Goal: Answer question/provide support: Share knowledge or assist other users

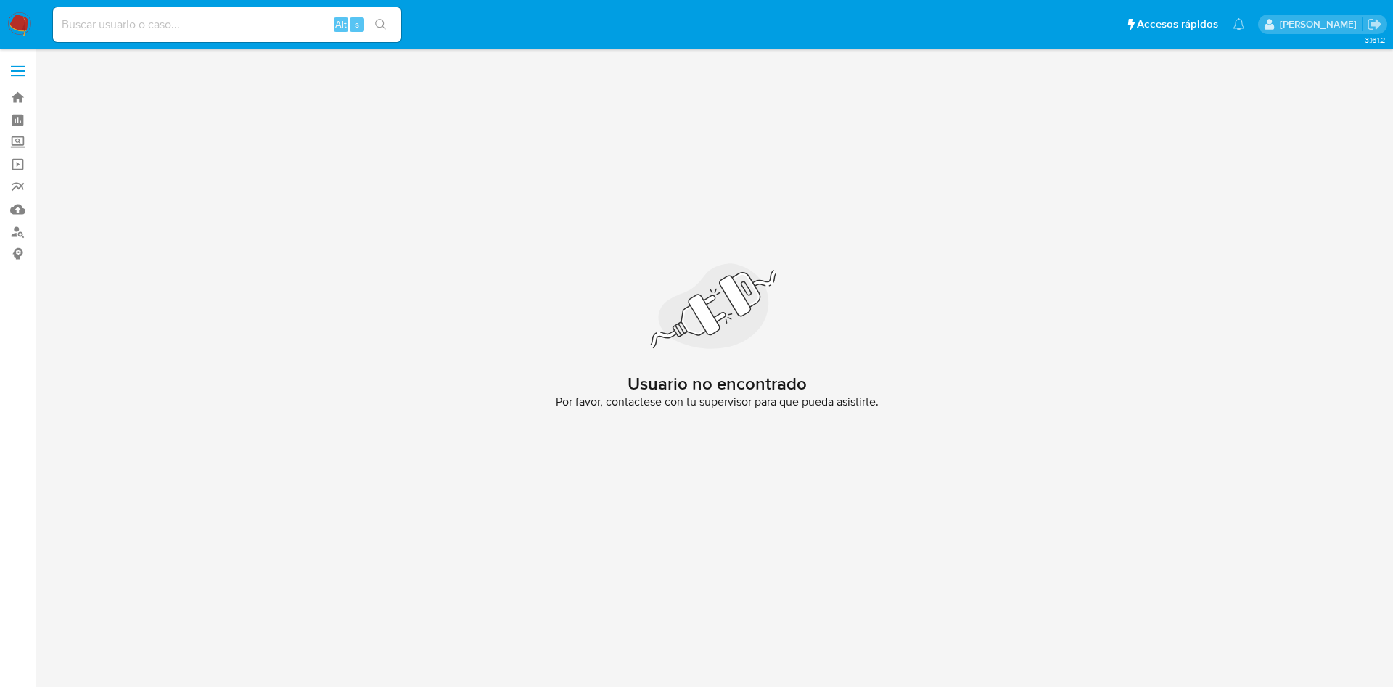
click at [26, 22] on img at bounding box center [19, 24] width 25 height 25
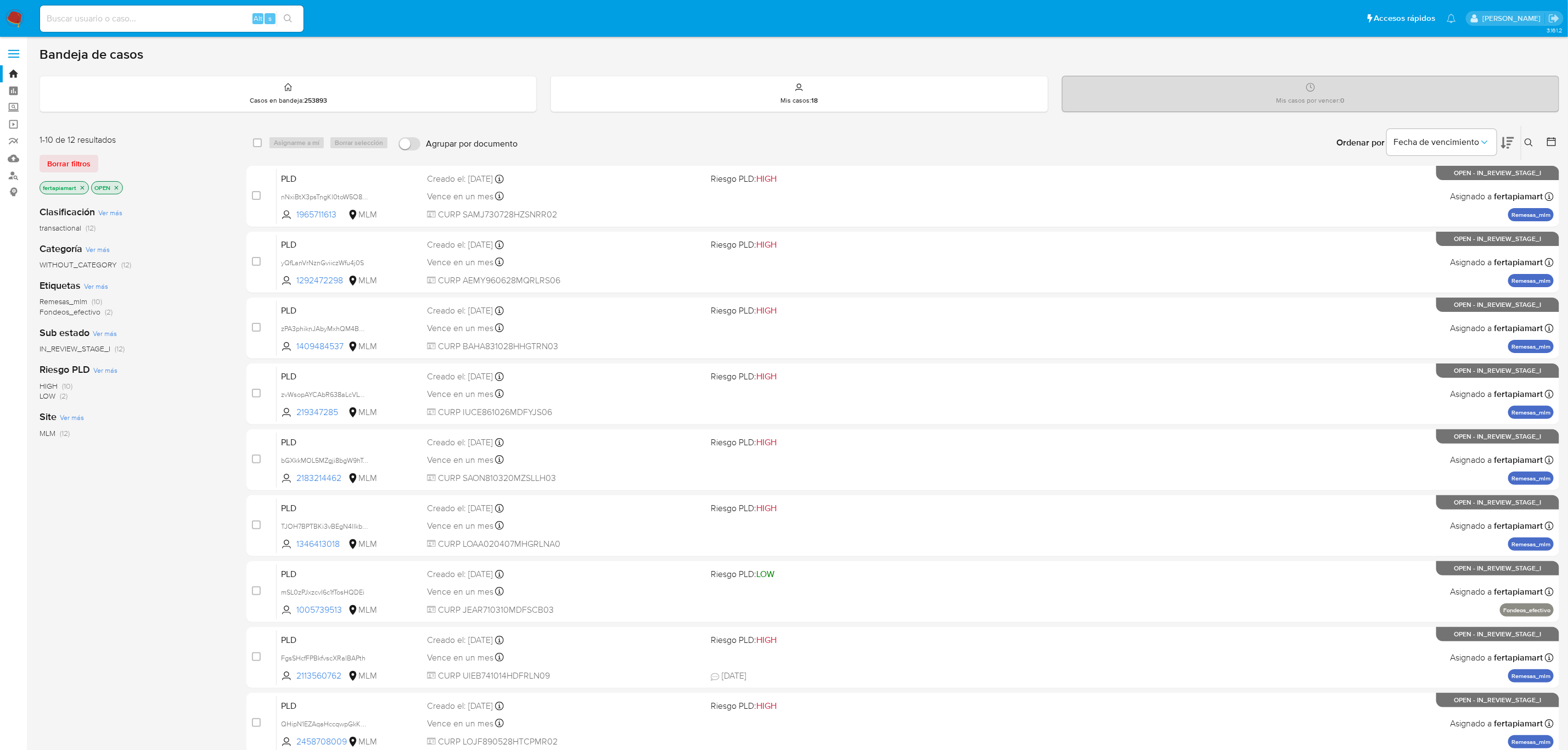
click at [169, 33] on div "Alt s" at bounding box center [172, 18] width 263 height 31
click at [161, 26] on div "Alt s" at bounding box center [172, 18] width 263 height 26
click at [140, 11] on input at bounding box center [172, 18] width 263 height 14
paste input "1409484537"
type input "1409484537"
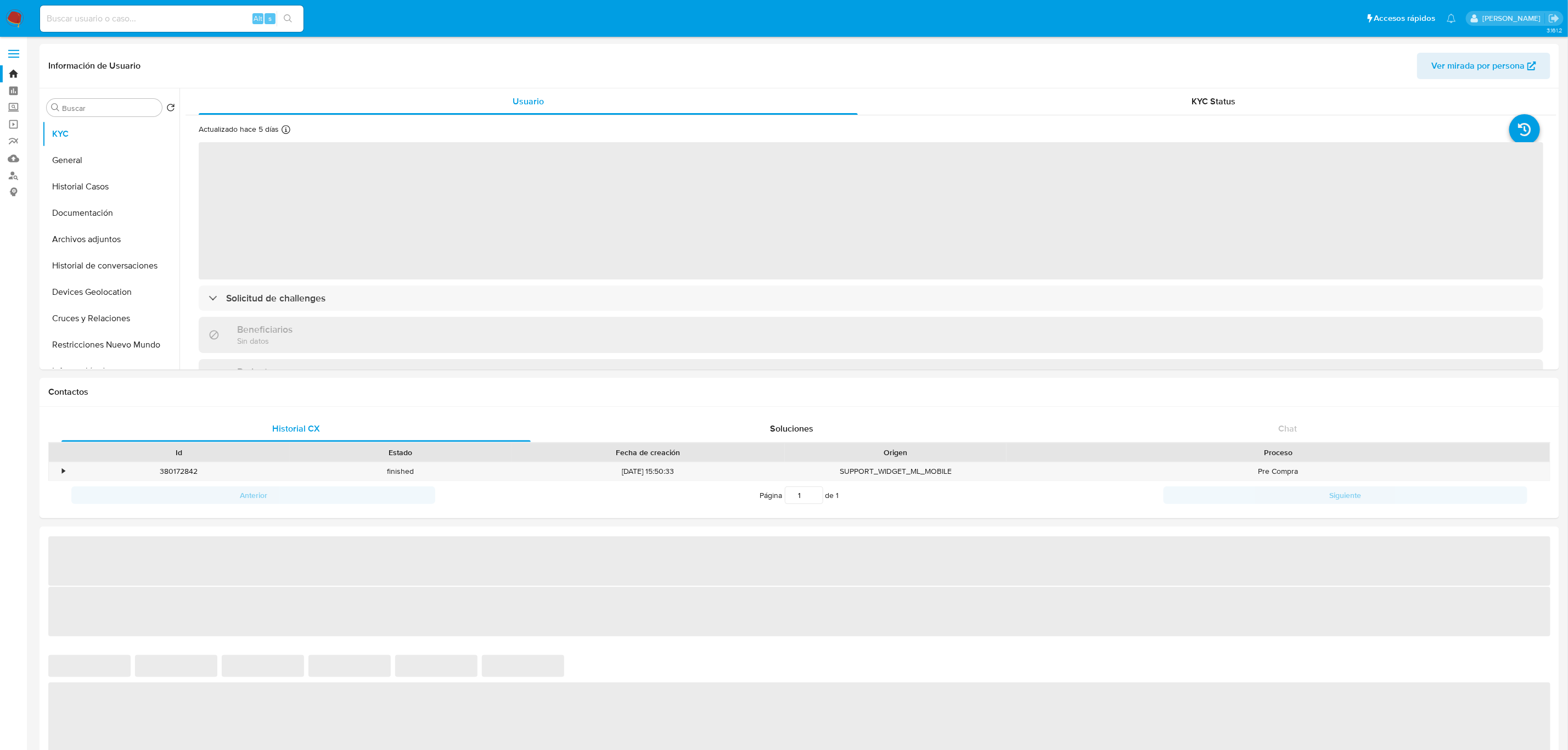
select select "10"
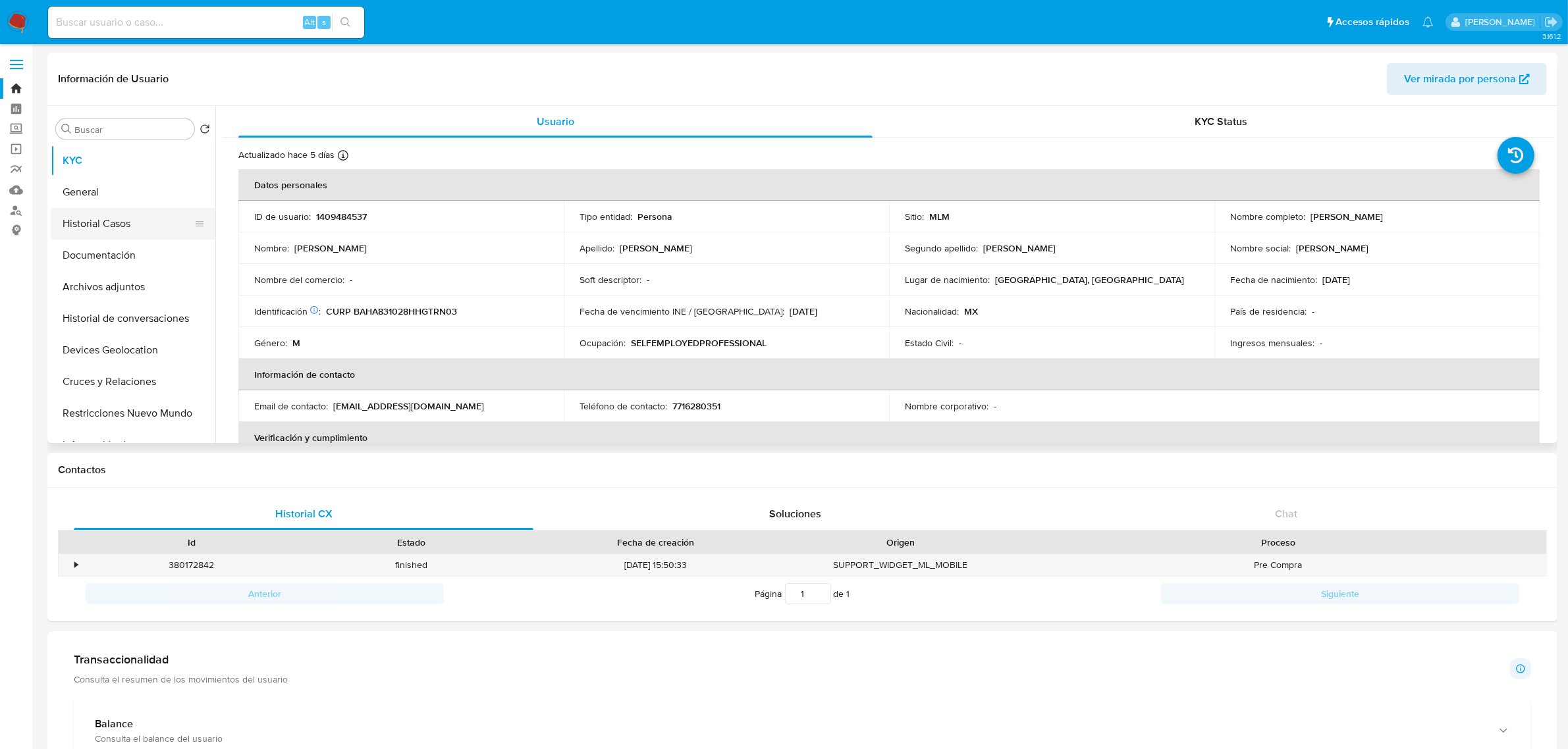
click at [100, 232] on button "Historial Casos" at bounding box center [128, 223] width 154 height 32
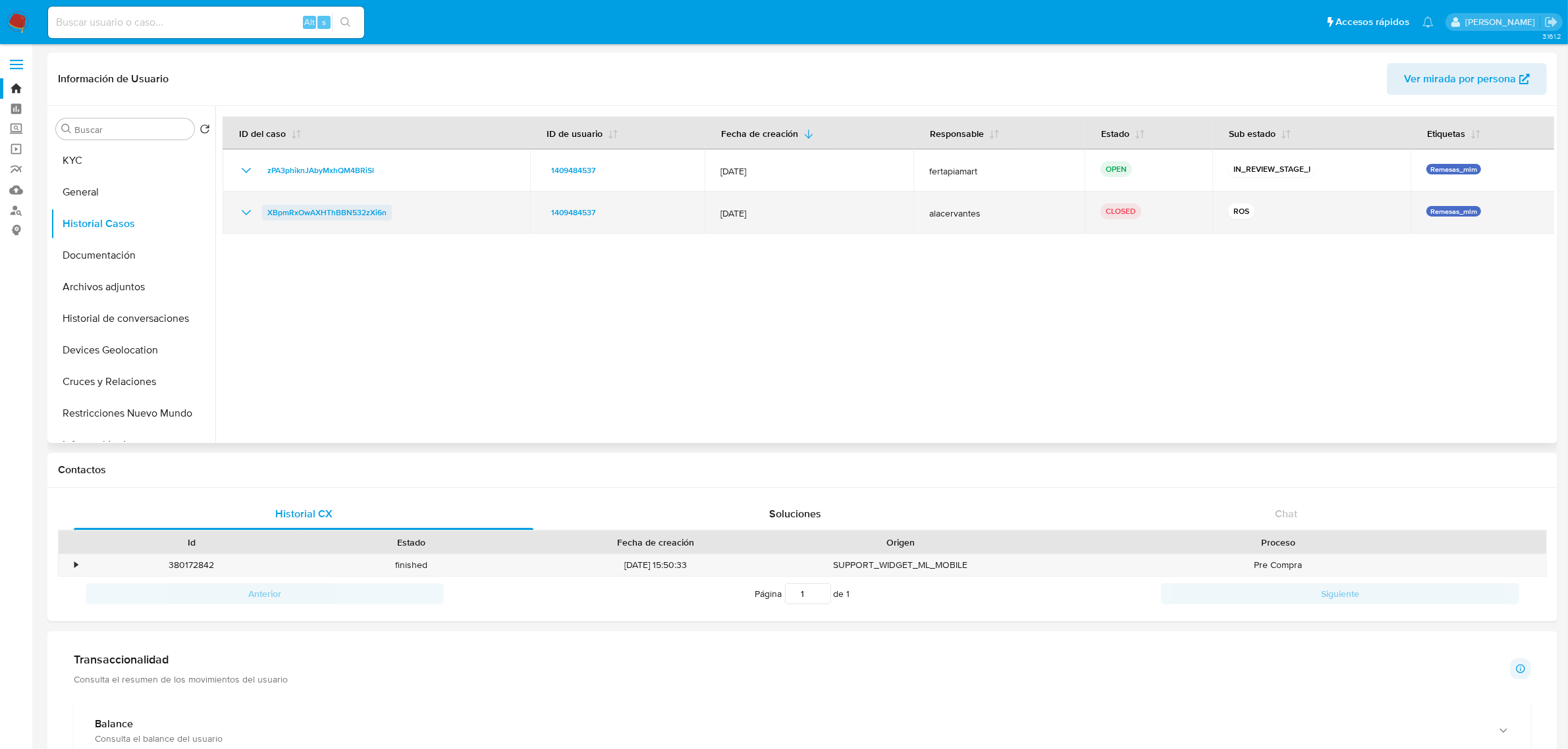
click at [347, 211] on span "XBpmRxOwAXHThBBN532zXi6n" at bounding box center [326, 212] width 119 height 15
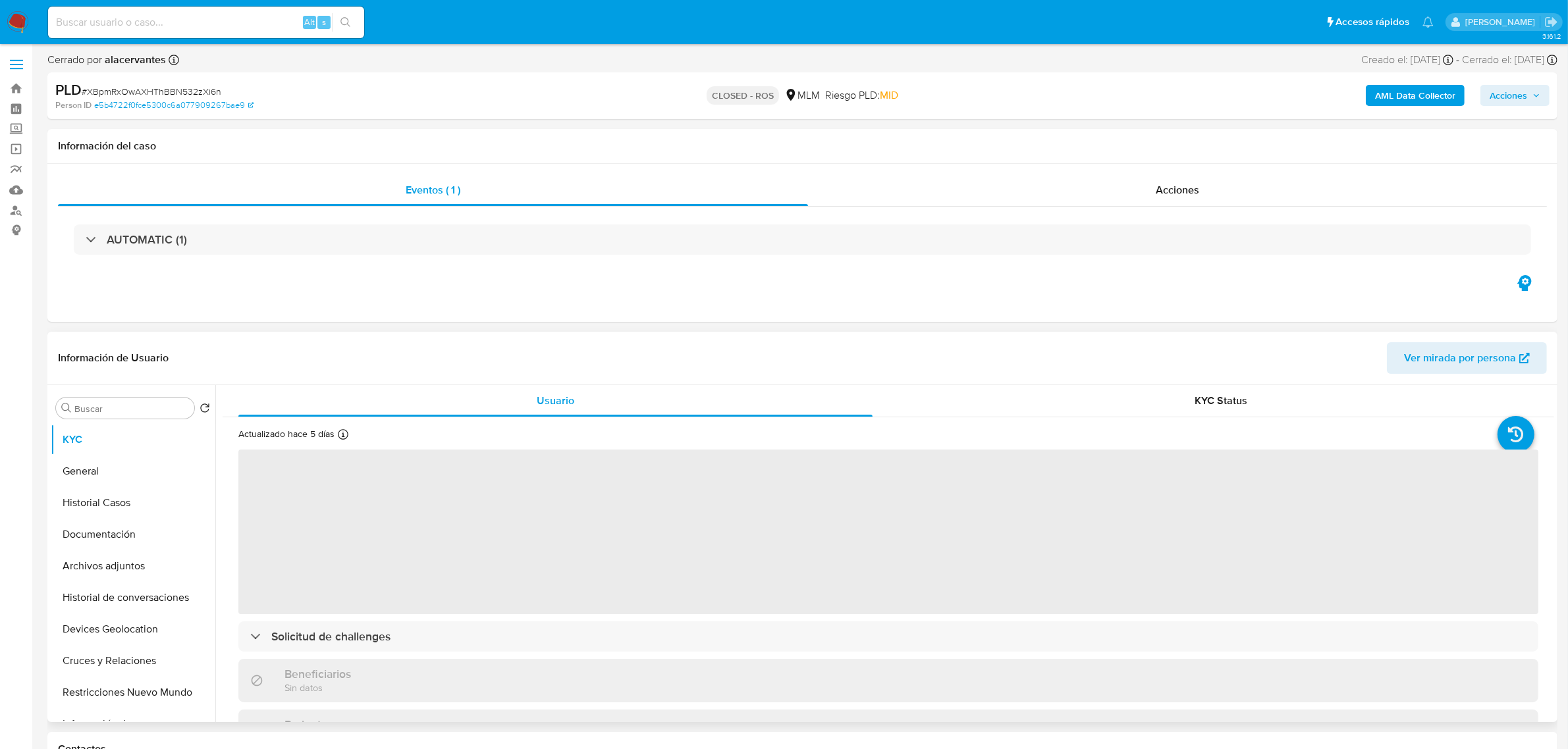
select select "10"
